Goal: Find specific page/section: Find specific page/section

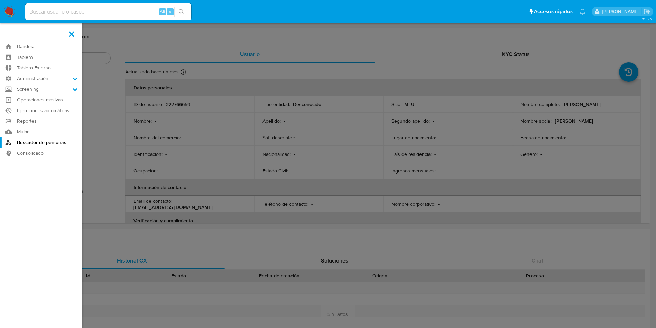
select select "10"
click at [39, 110] on link "Ejecuciones automáticas" at bounding box center [41, 110] width 82 height 11
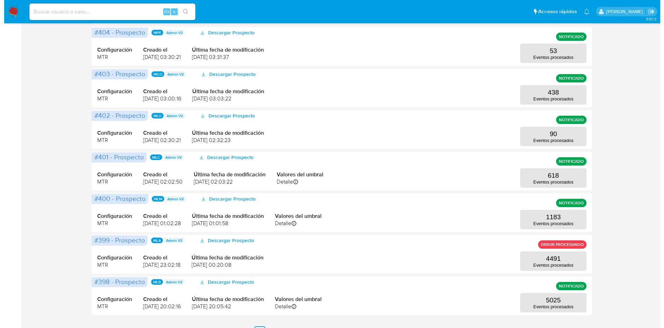
scroll to position [240, 0]
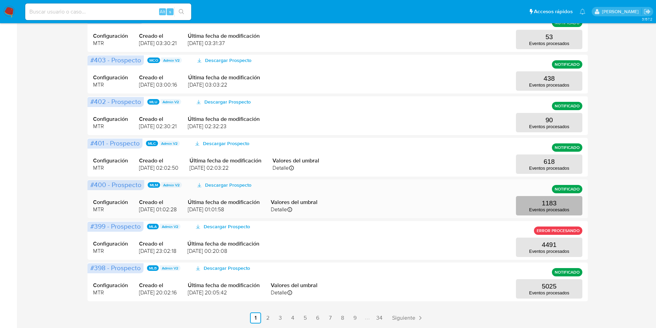
click at [559, 211] on p "Eventos procesados" at bounding box center [549, 209] width 40 height 5
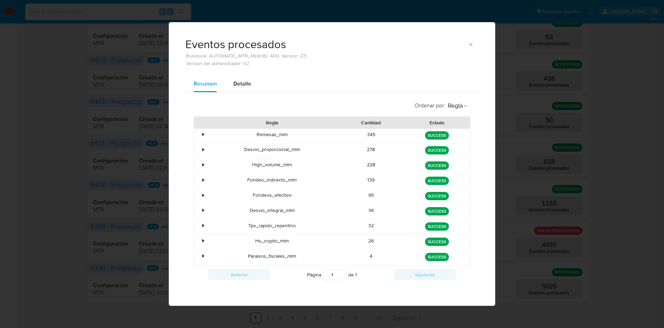
drag, startPoint x: 368, startPoint y: 166, endPoint x: 382, endPoint y: 162, distance: 15.0
click at [382, 162] on div "228" at bounding box center [371, 166] width 66 height 15
